Goal: Information Seeking & Learning: Find specific fact

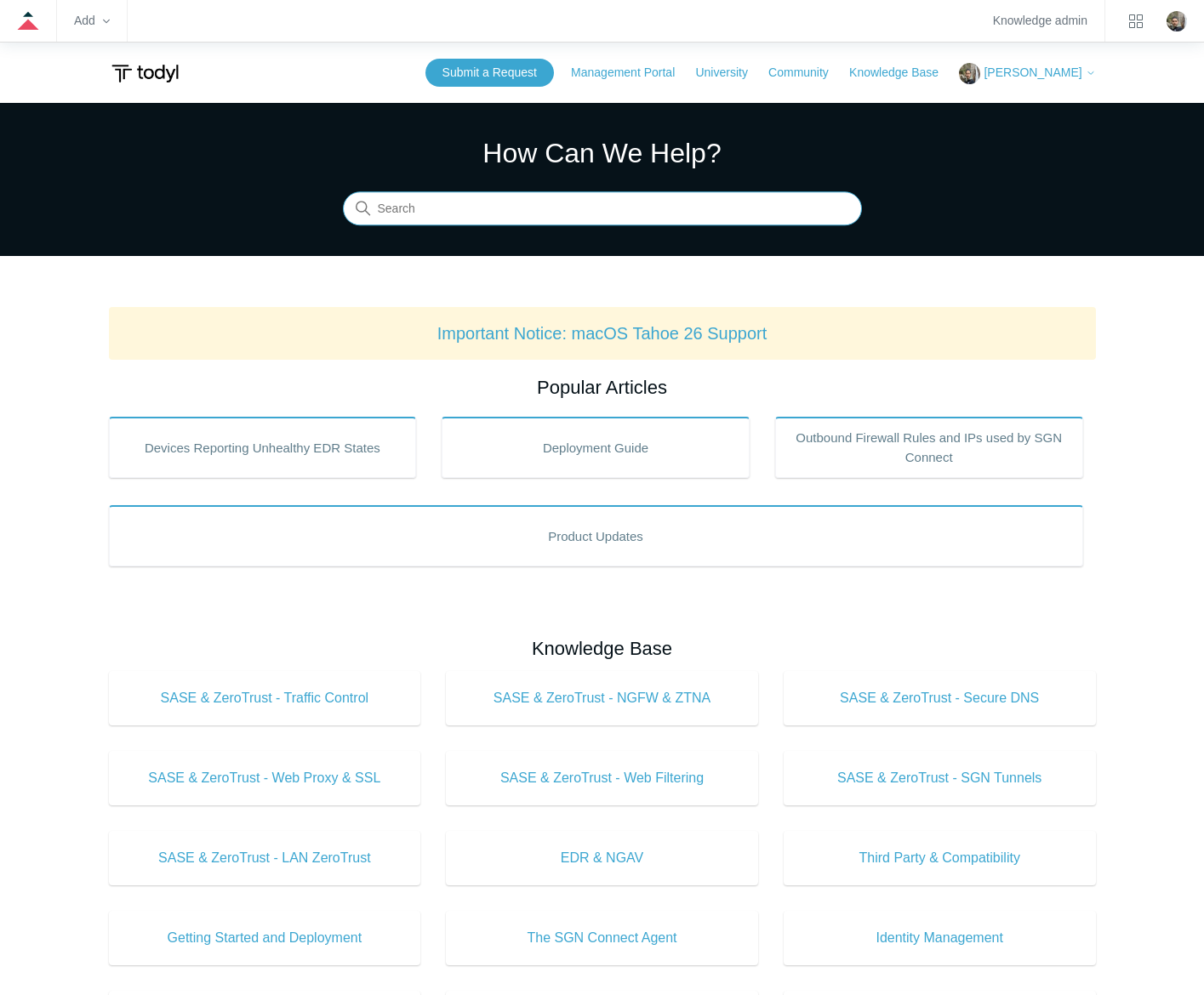
click at [634, 211] on input "Search" at bounding box center [602, 210] width 519 height 34
type input "arm"
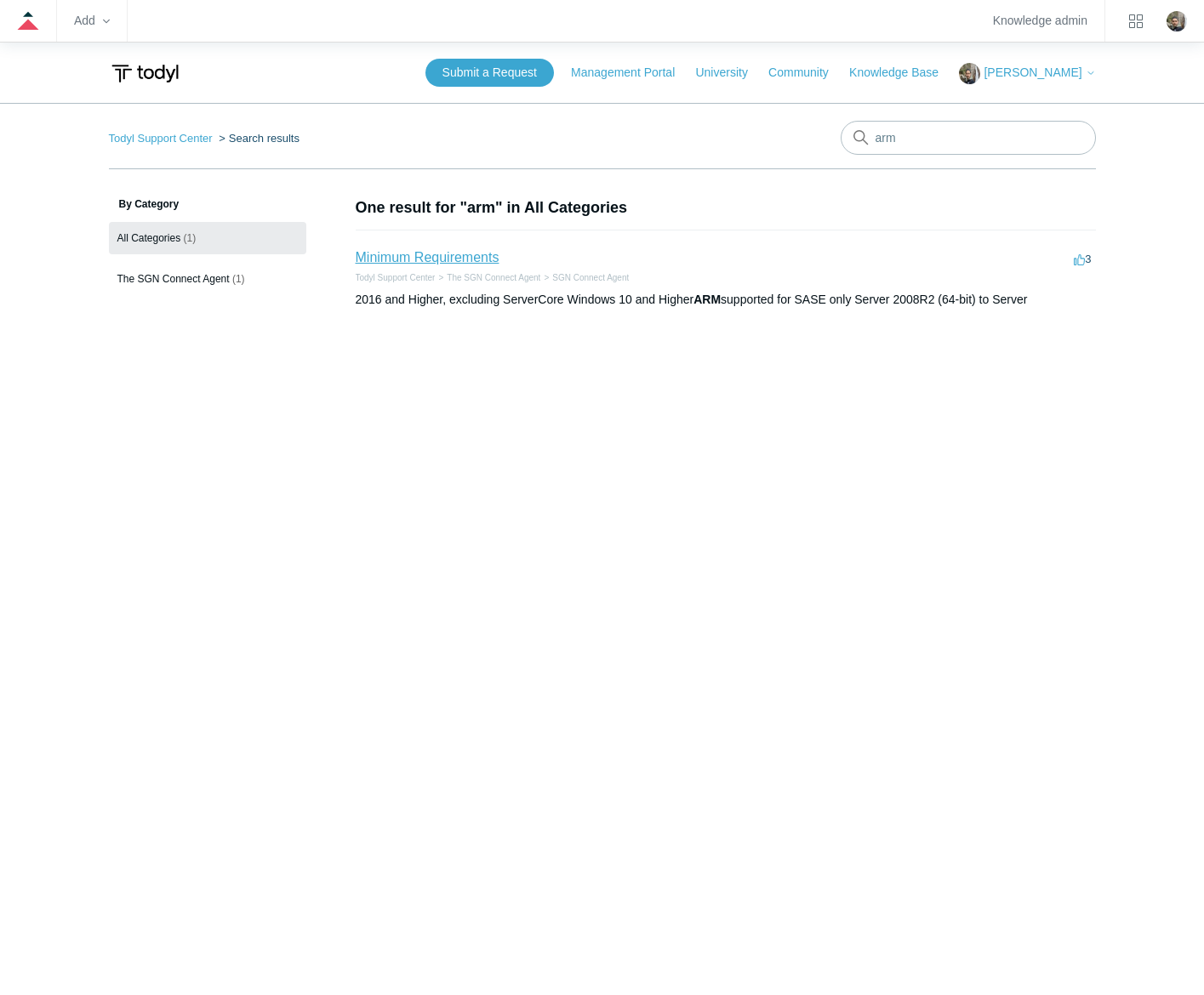
click at [443, 255] on link "Minimum Requirements" at bounding box center [427, 257] width 144 height 14
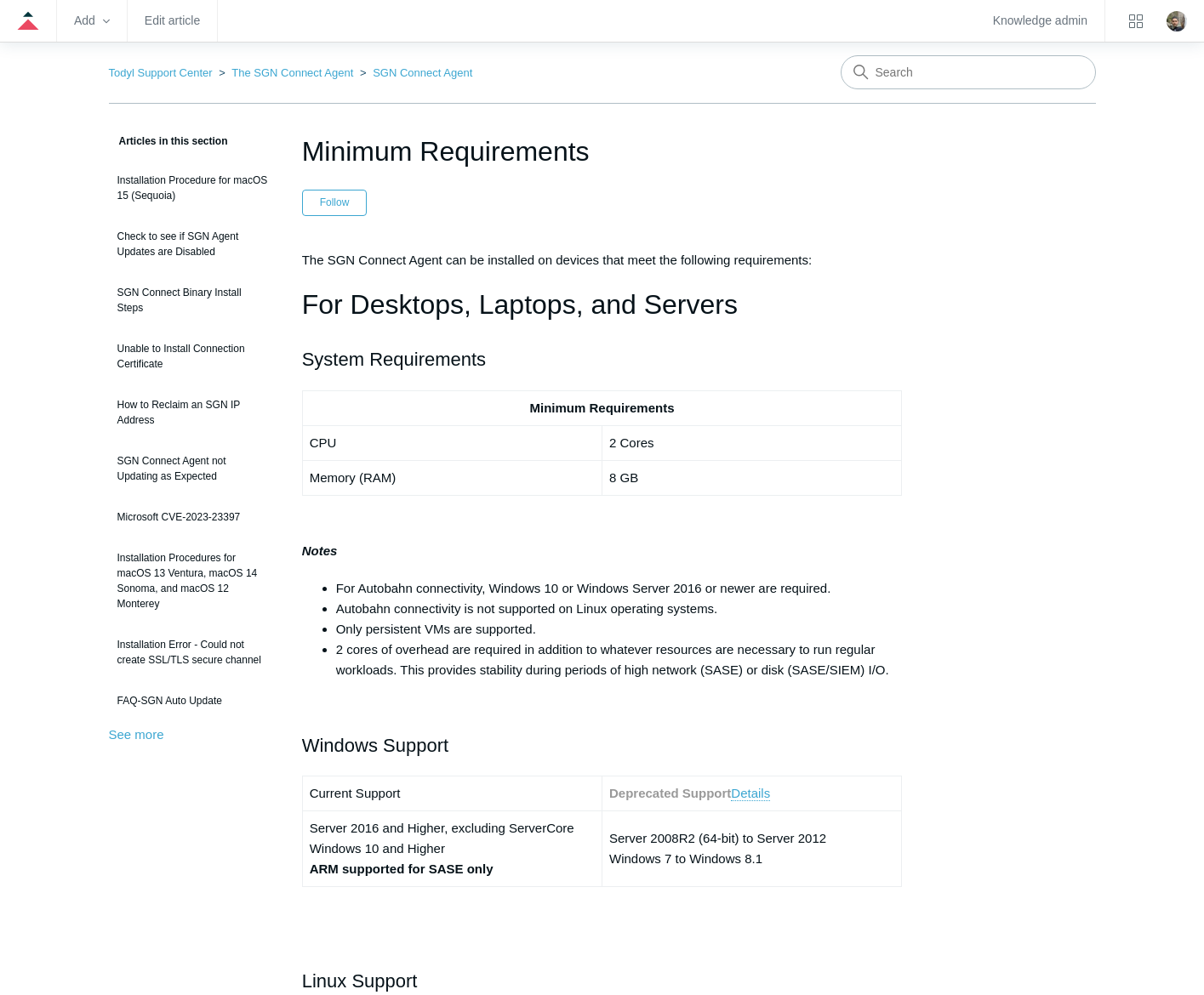
scroll to position [85, 0]
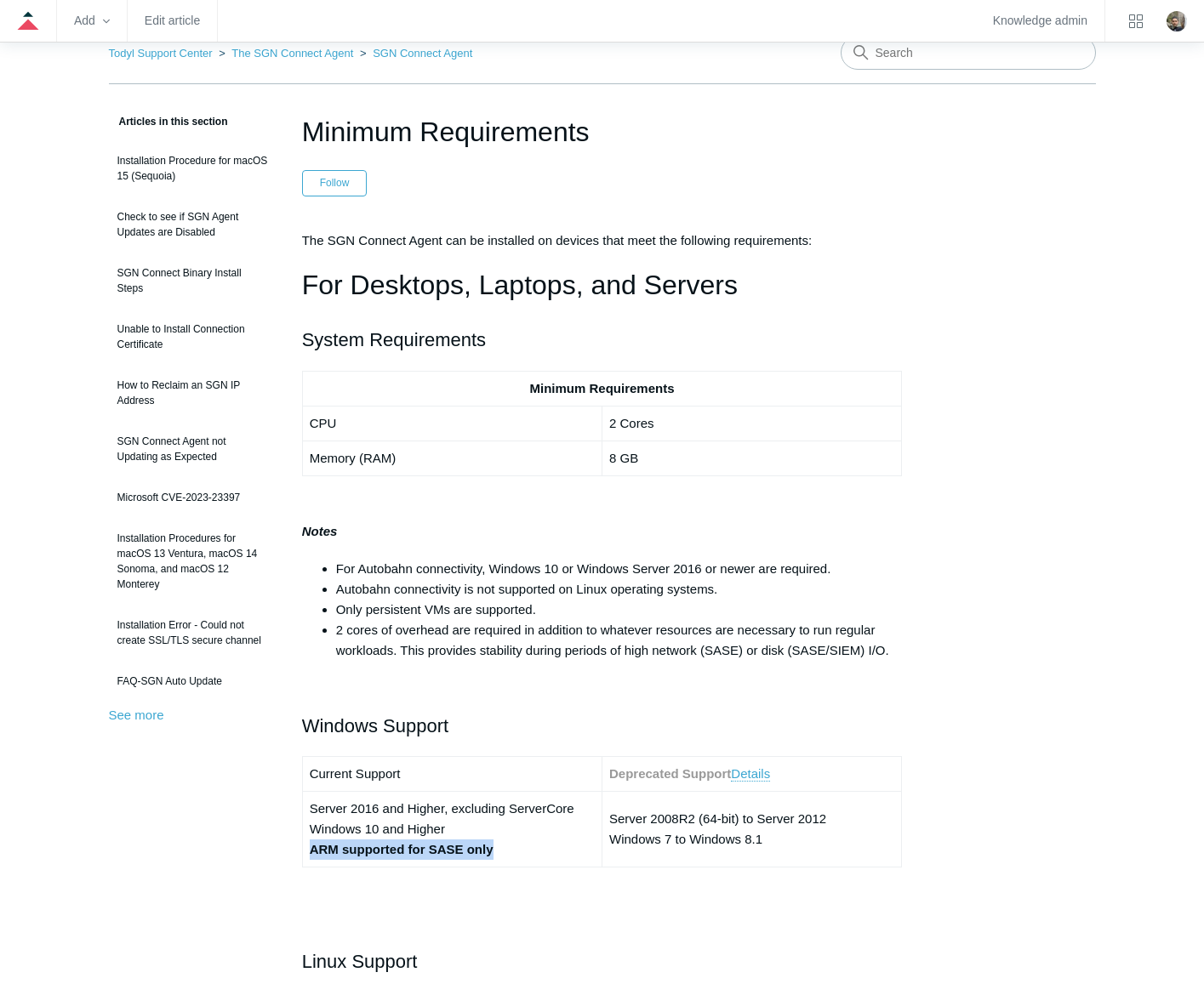
drag, startPoint x: 499, startPoint y: 850, endPoint x: 307, endPoint y: 852, distance: 192.0
click at [307, 852] on td "Server 2016 and Higher, excluding ServerCore Windows 10 and Higher ARM supporte…" at bounding box center [451, 829] width 300 height 76
drag, startPoint x: 307, startPoint y: 852, endPoint x: 438, endPoint y: 850, distance: 131.0
drag, startPoint x: 598, startPoint y: 135, endPoint x: 297, endPoint y: 136, distance: 301.0
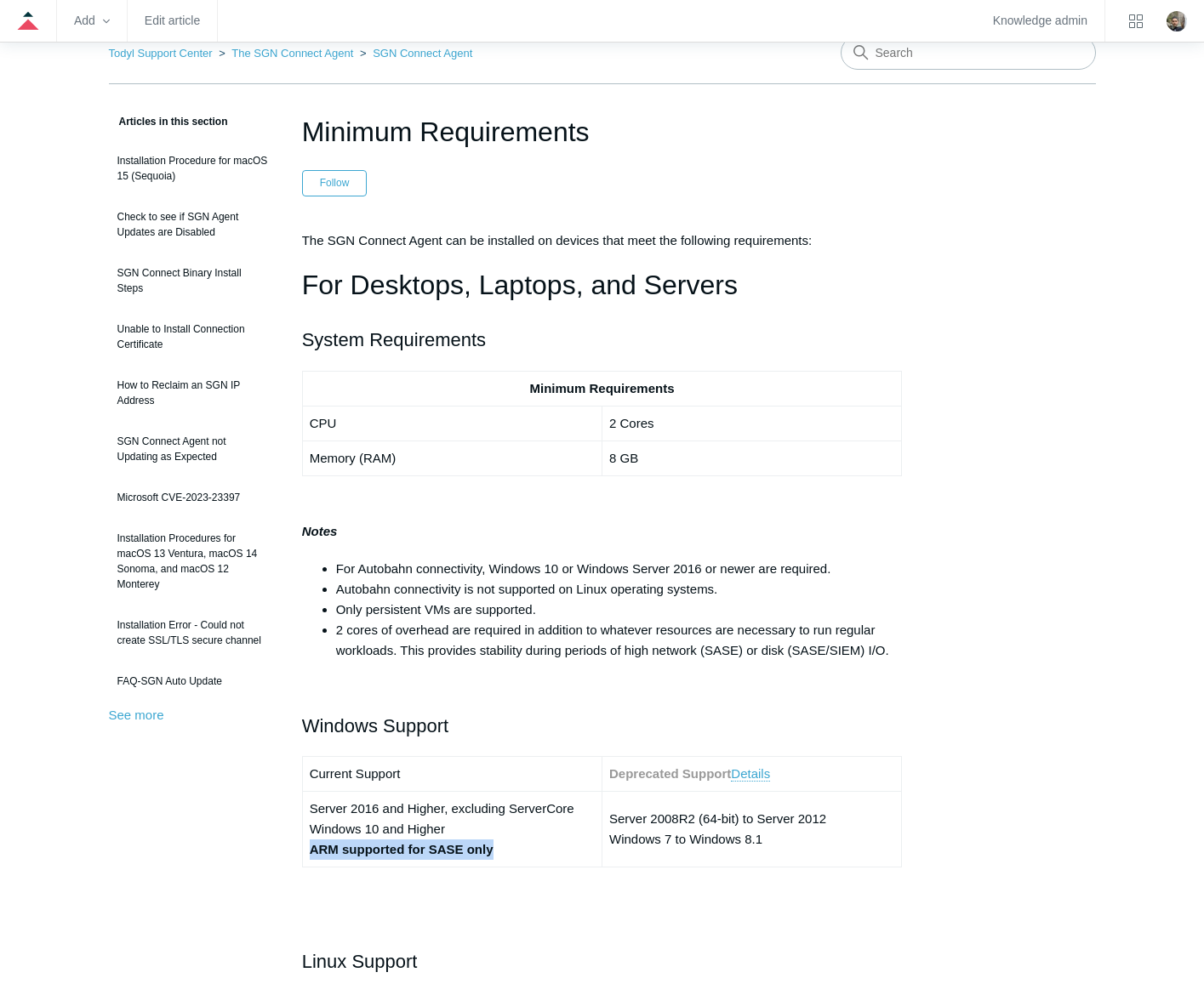
copy h1 "Minimum Requirements"
